Goal: Find contact information: Find contact information

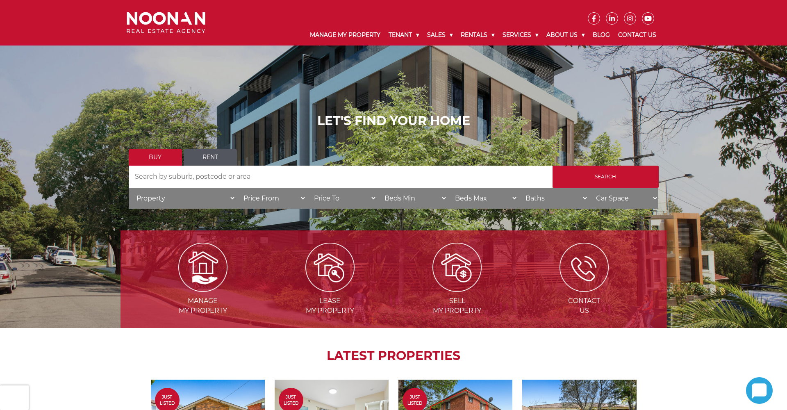
click at [225, 156] on link "Rent" at bounding box center [210, 157] width 53 height 17
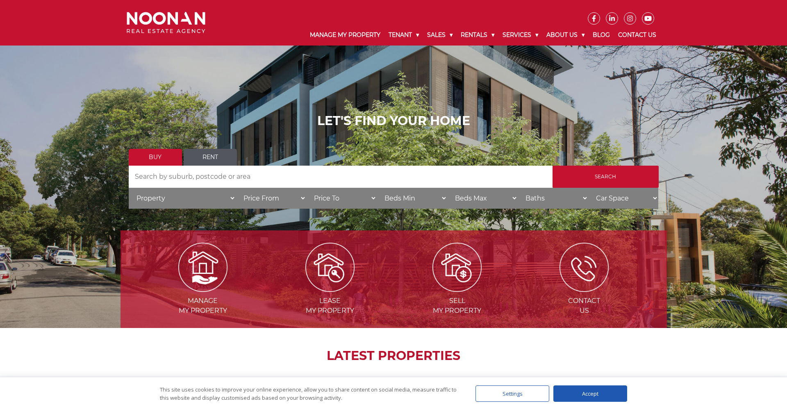
click at [214, 155] on link "Rent" at bounding box center [210, 157] width 53 height 17
click at [576, 388] on div "Accept" at bounding box center [591, 393] width 74 height 16
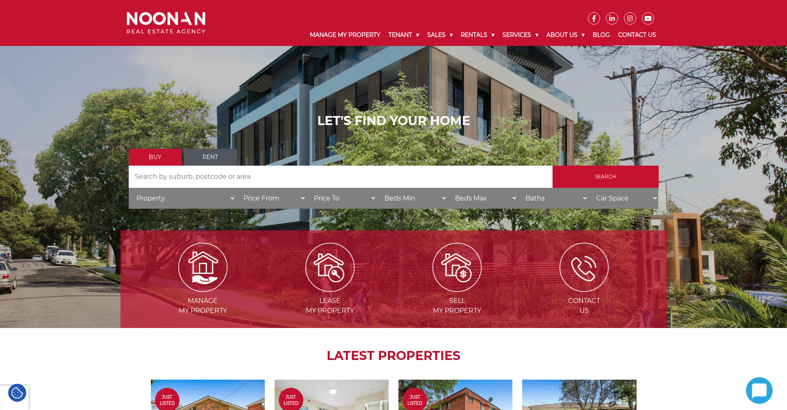
click at [637, 34] on link "Contact Us" at bounding box center [637, 35] width 46 height 21
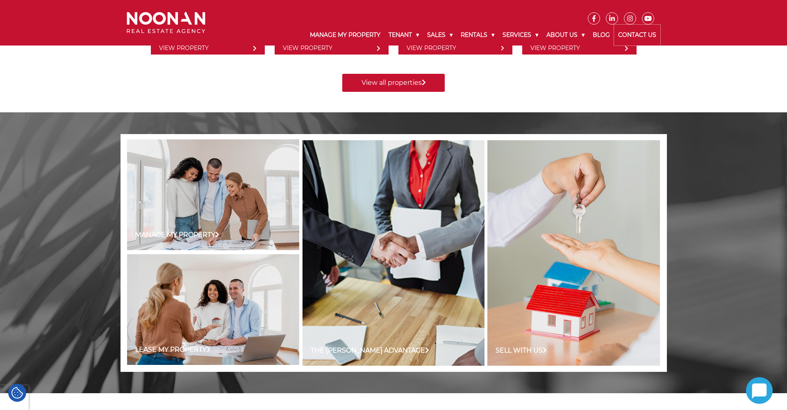
scroll to position [810, 0]
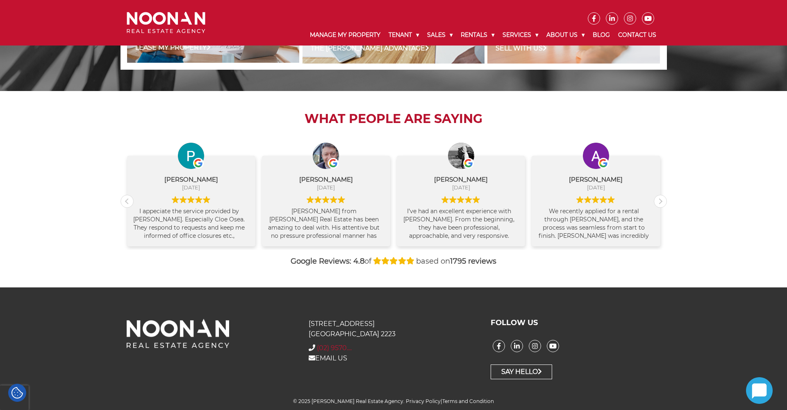
click at [344, 348] on span "(02) 9570...." at bounding box center [334, 348] width 35 height 8
drag, startPoint x: 384, startPoint y: 346, endPoint x: 325, endPoint y: 346, distance: 59.5
click at [325, 346] on div "+ (02) 9570 9999 (02) 9570...." at bounding box center [394, 348] width 170 height 10
copy span "02) 9570 9999"
